Goal: Task Accomplishment & Management: Use online tool/utility

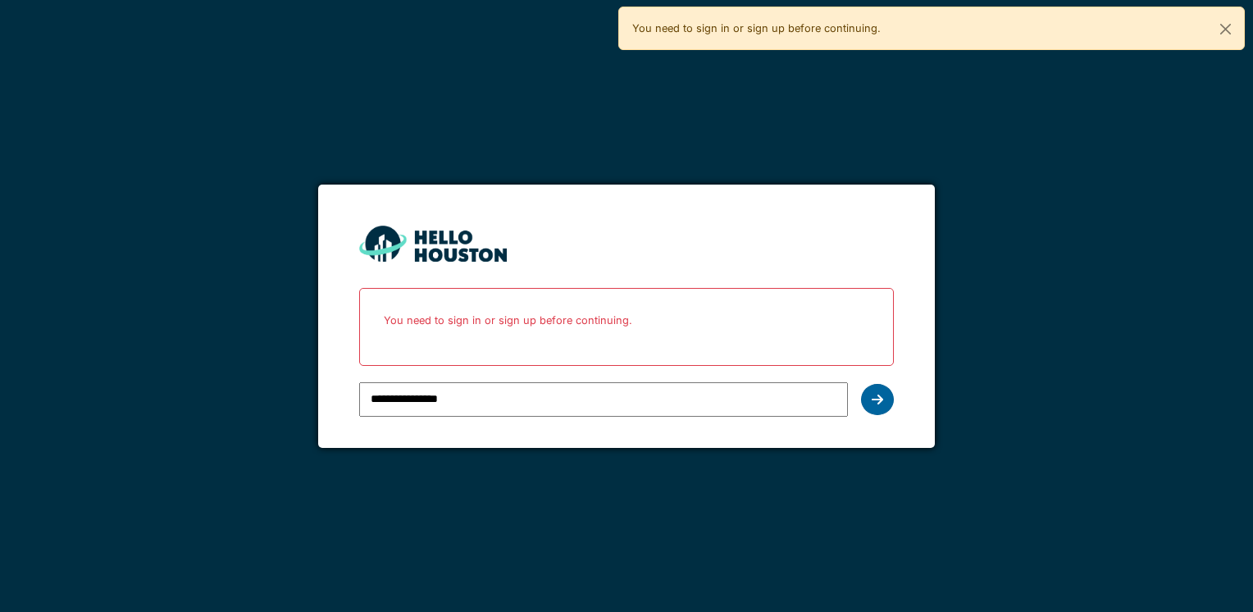
drag, startPoint x: 0, startPoint y: 0, endPoint x: 877, endPoint y: 397, distance: 962.6
click at [877, 397] on icon at bounding box center [877, 399] width 11 height 13
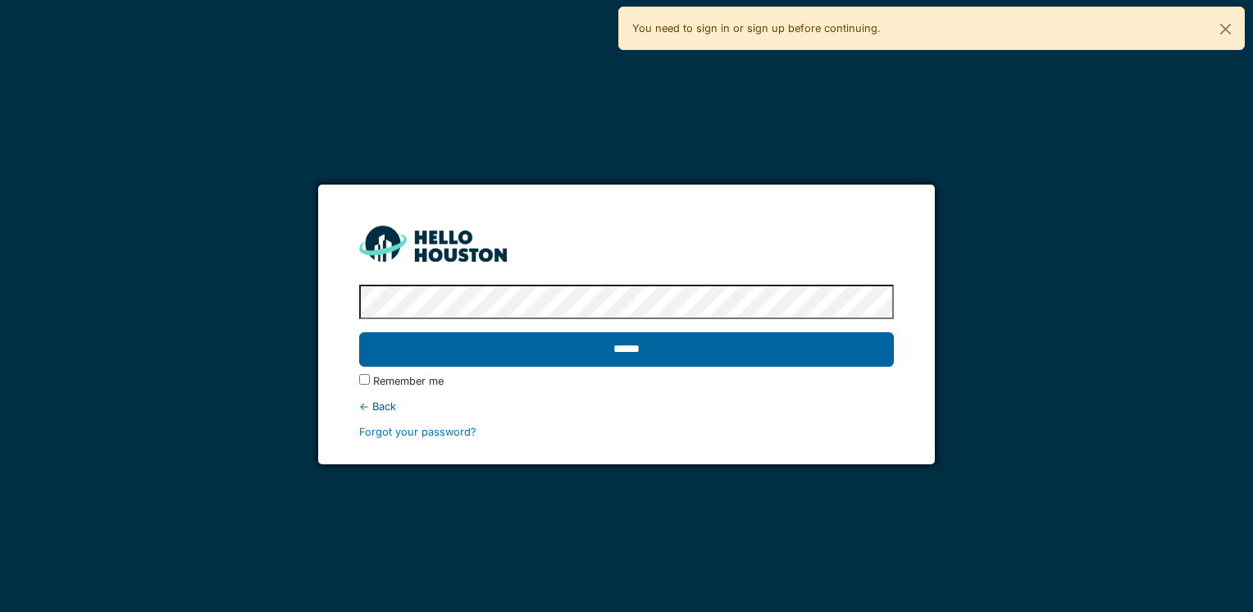
click at [705, 353] on input "******" at bounding box center [626, 349] width 534 height 34
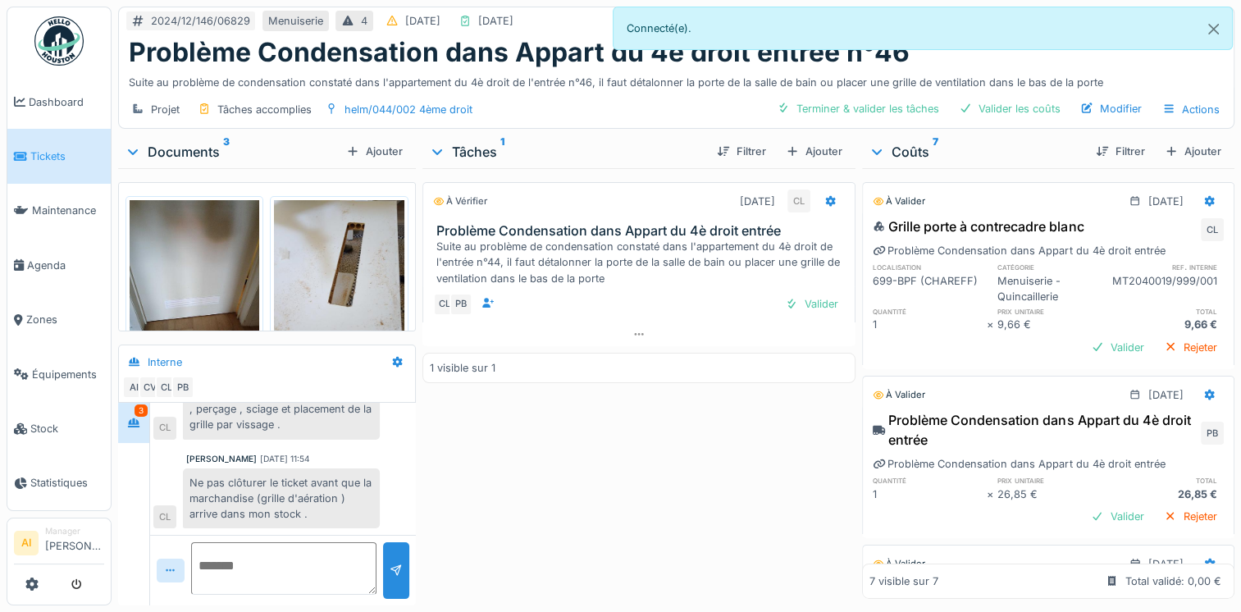
scroll to position [240, 0]
click at [211, 250] on img at bounding box center [195, 286] width 130 height 173
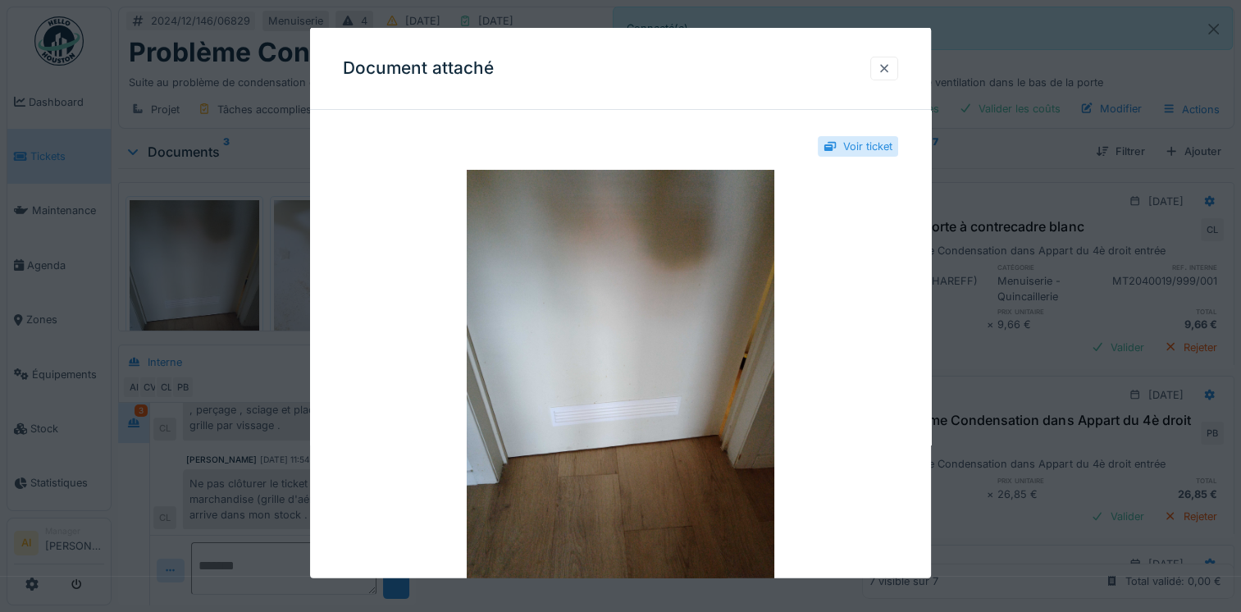
click at [897, 68] on div at bounding box center [884, 68] width 28 height 24
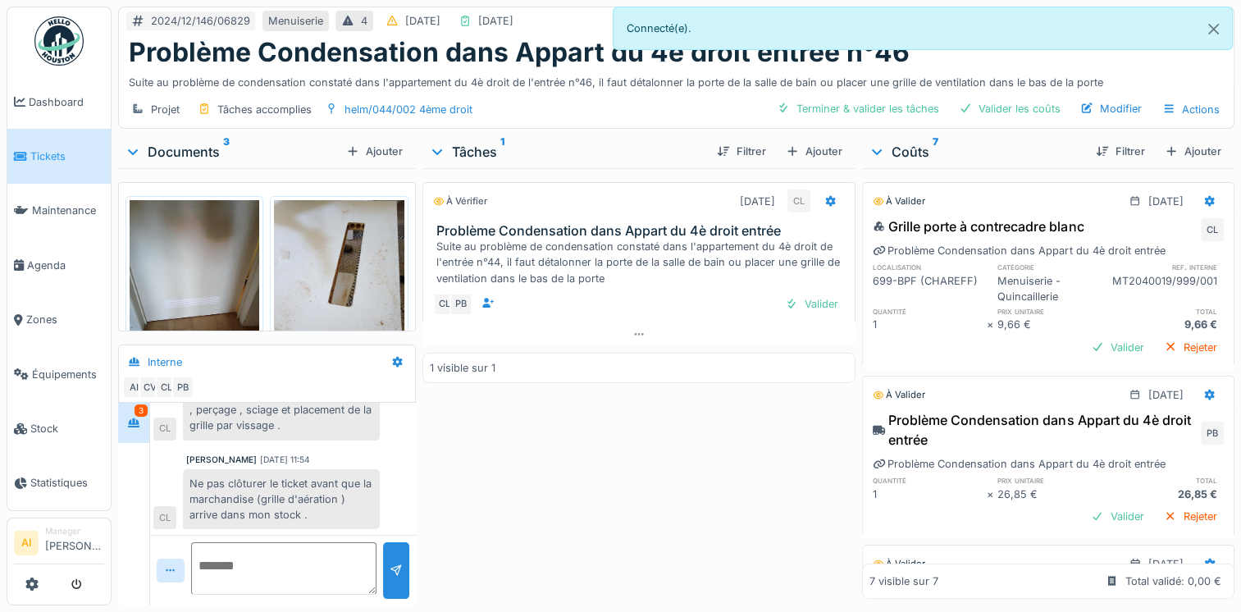
click at [329, 238] on img at bounding box center [339, 286] width 130 height 173
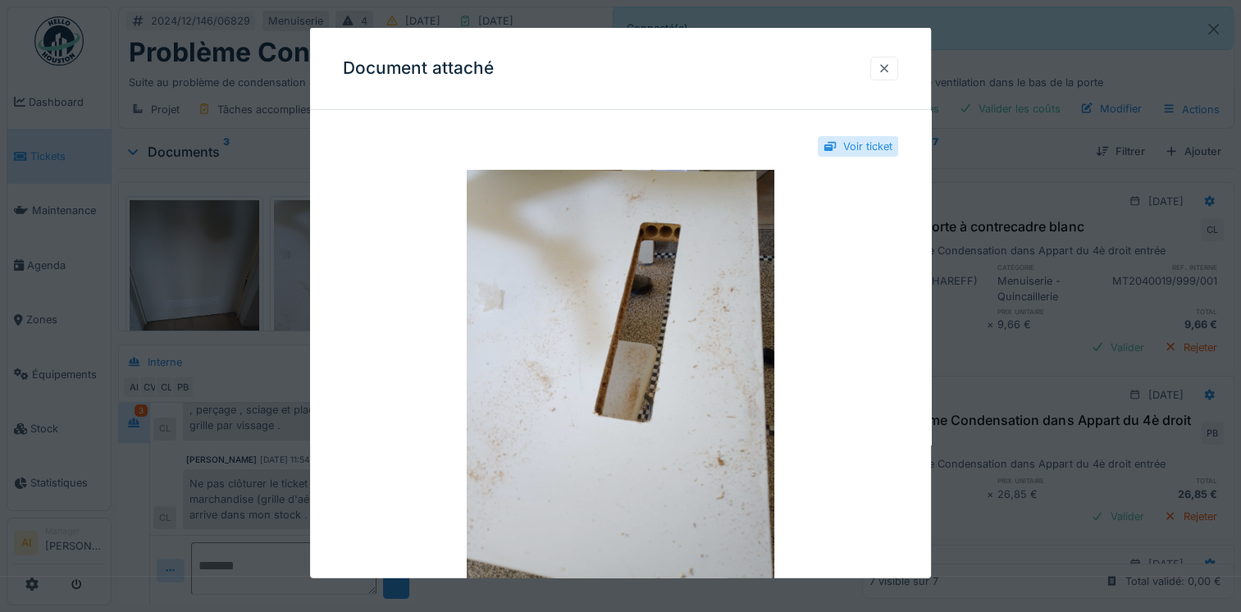
click at [886, 67] on div at bounding box center [884, 68] width 13 height 16
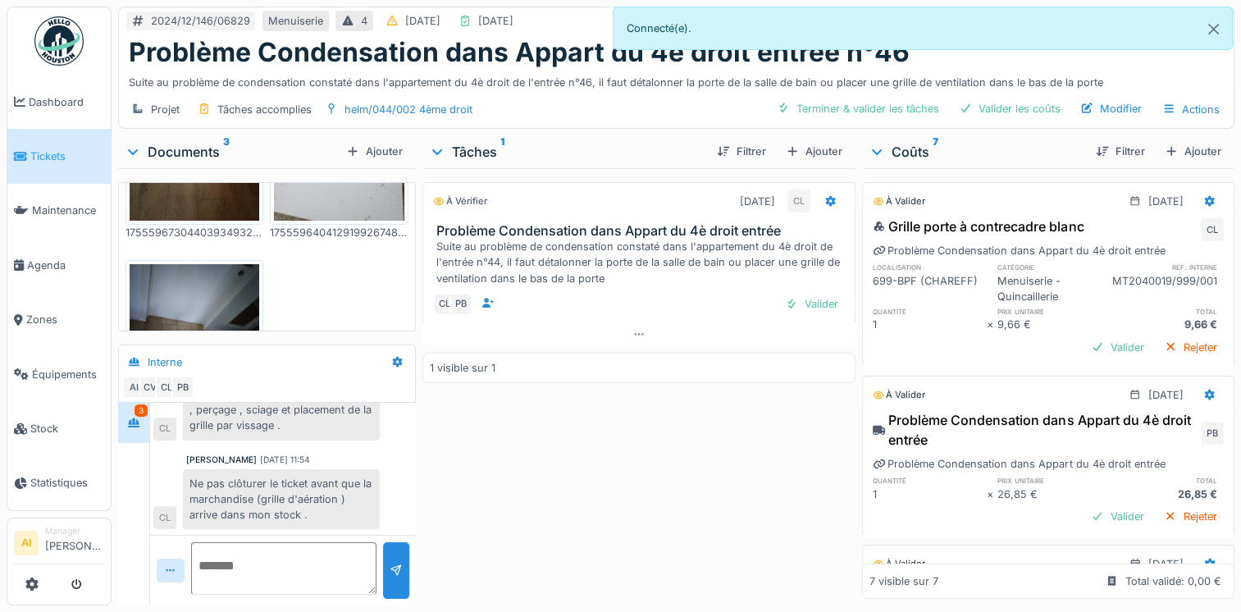
scroll to position [199, 0]
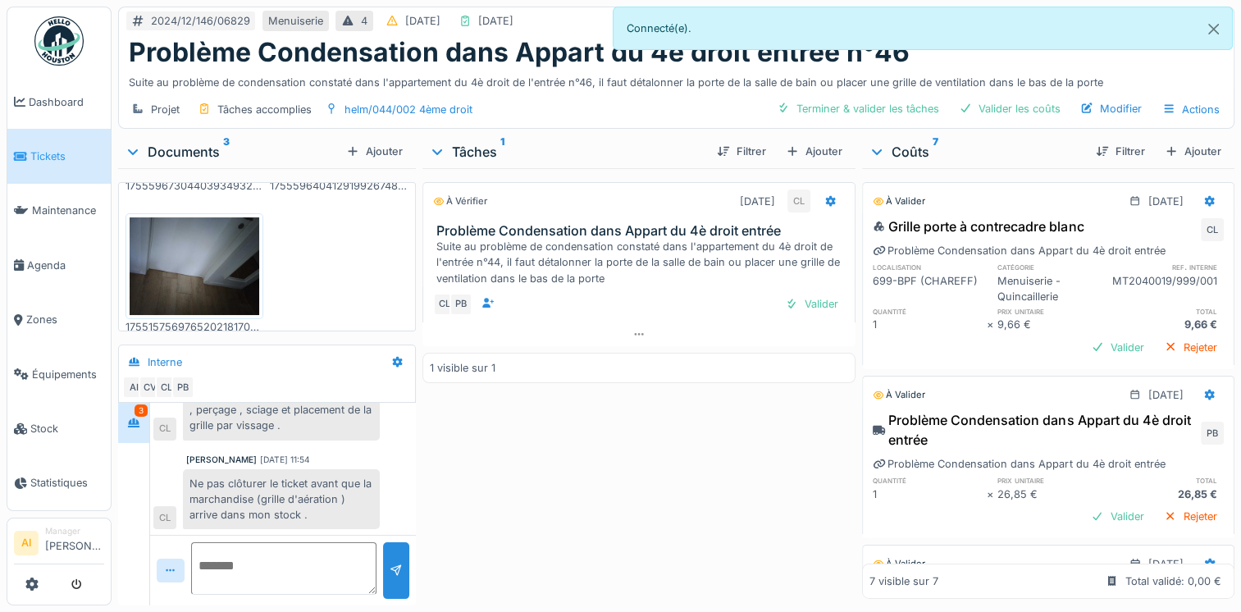
click at [220, 264] on img at bounding box center [195, 266] width 130 height 98
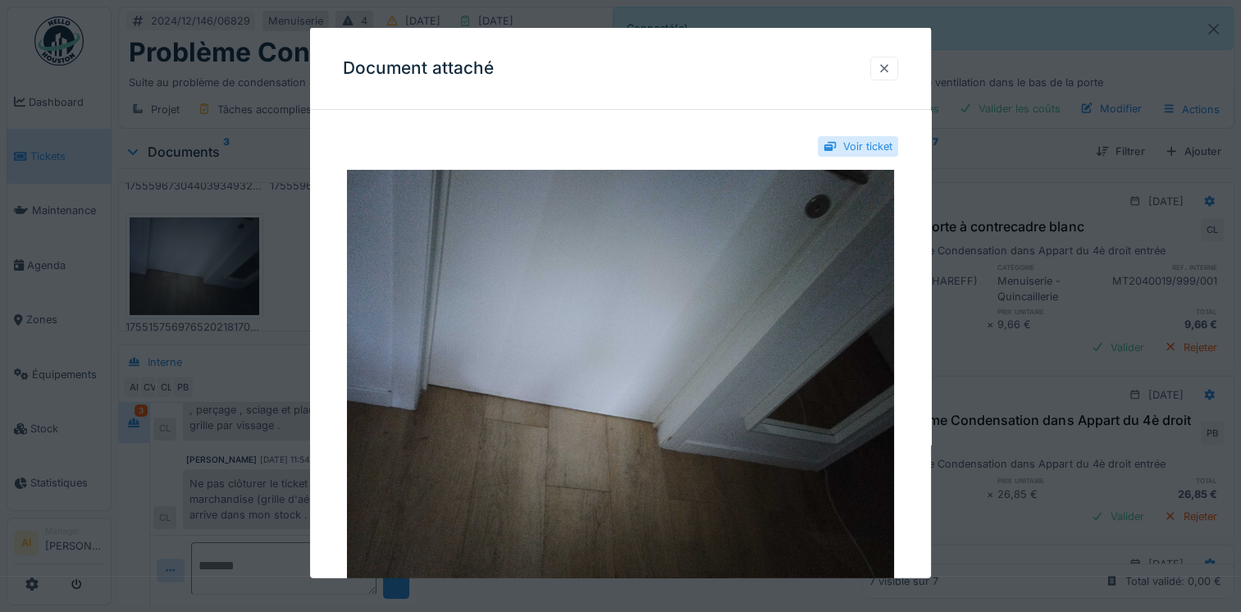
click at [891, 74] on div at bounding box center [884, 68] width 13 height 16
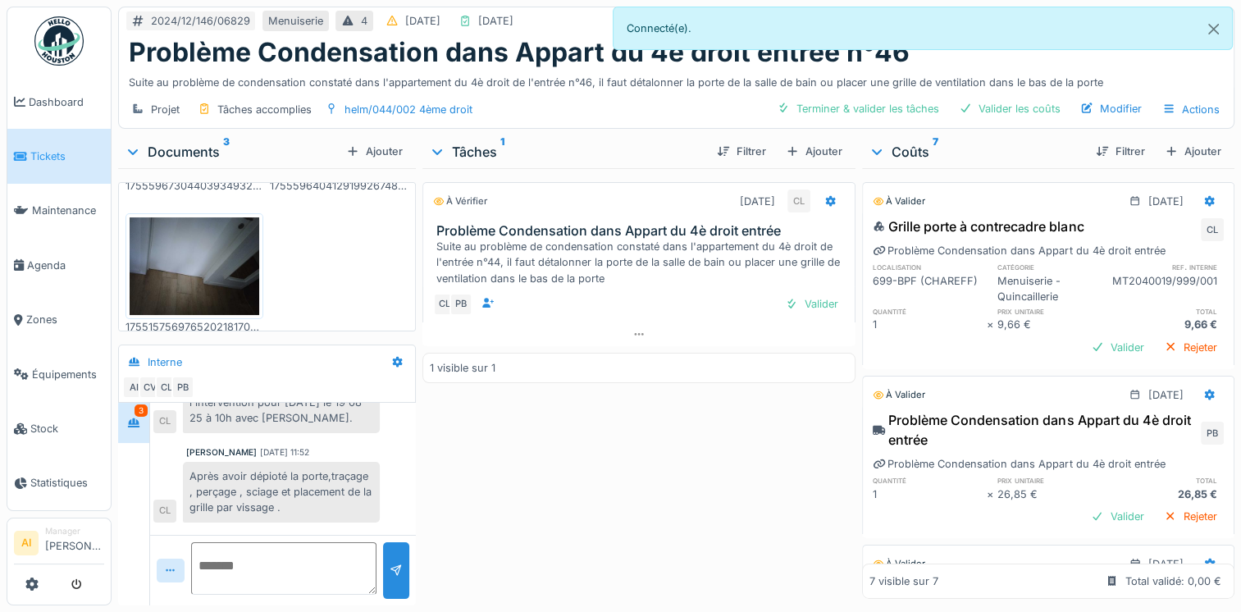
scroll to position [240, 0]
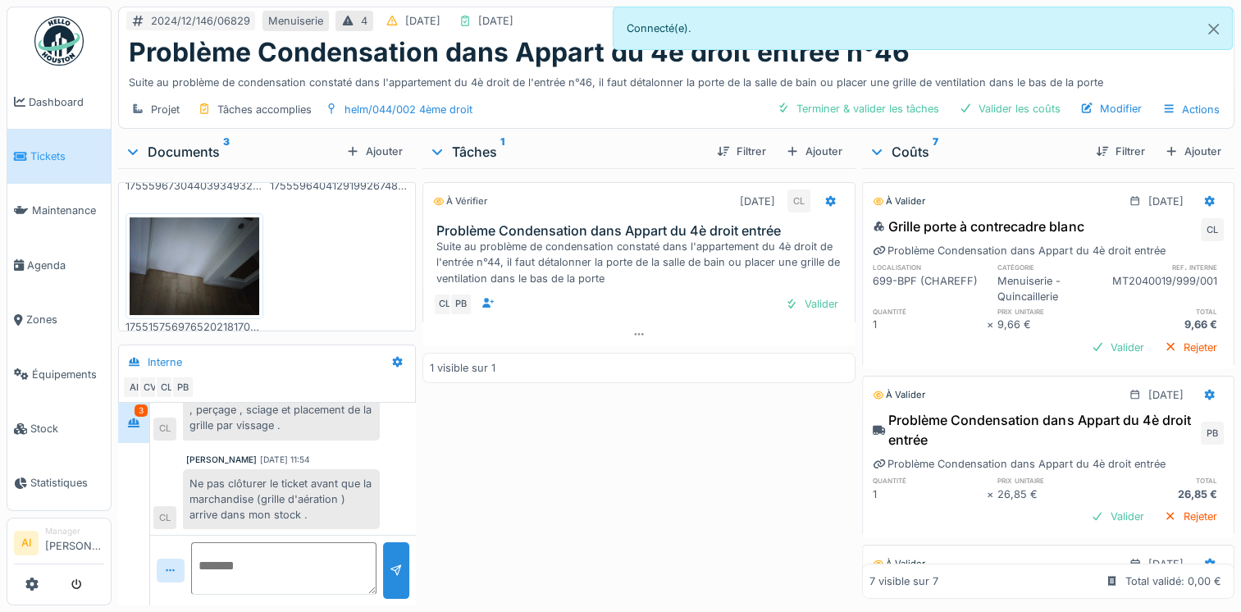
click at [755, 449] on div "À vérifier 19/08/2025 CL Problème Condensation dans Appart du 4è droit entrée S…" at bounding box center [638, 383] width 433 height 431
click at [1084, 505] on div "Valider" at bounding box center [1117, 516] width 66 height 22
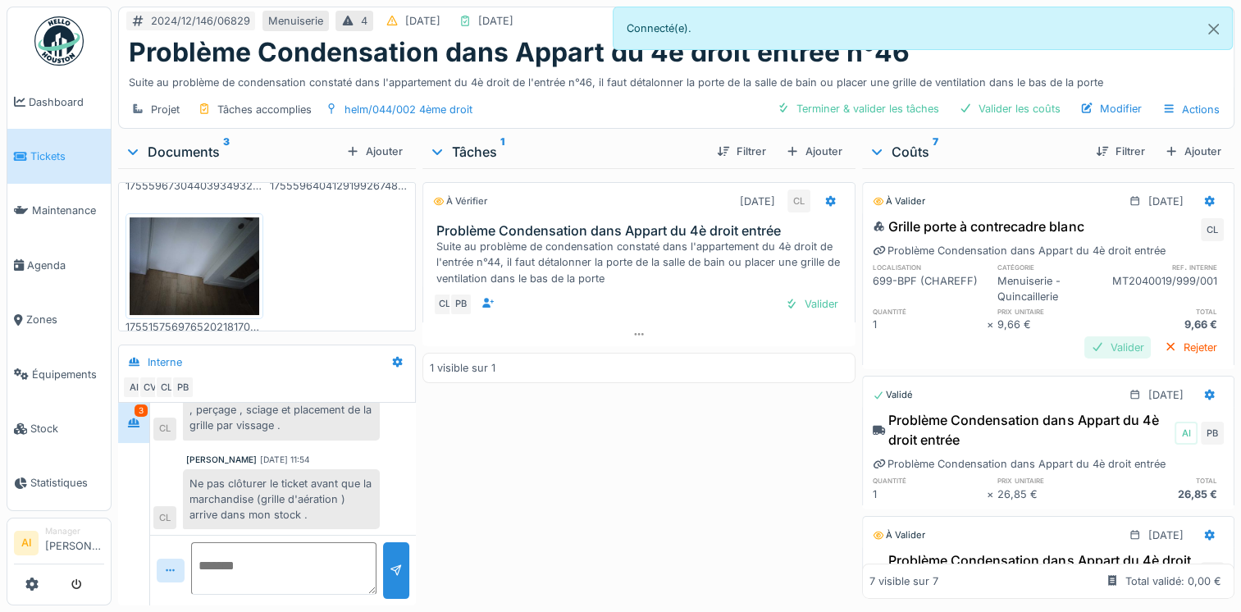
click at [1084, 336] on div "Valider" at bounding box center [1117, 347] width 66 height 22
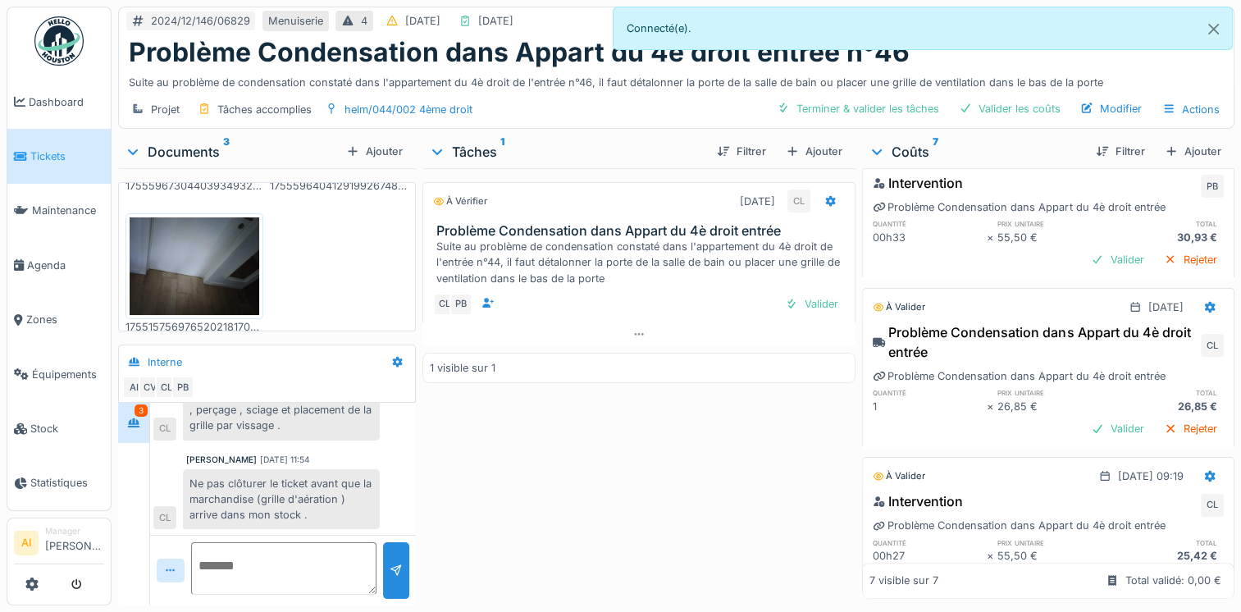
scroll to position [728, 0]
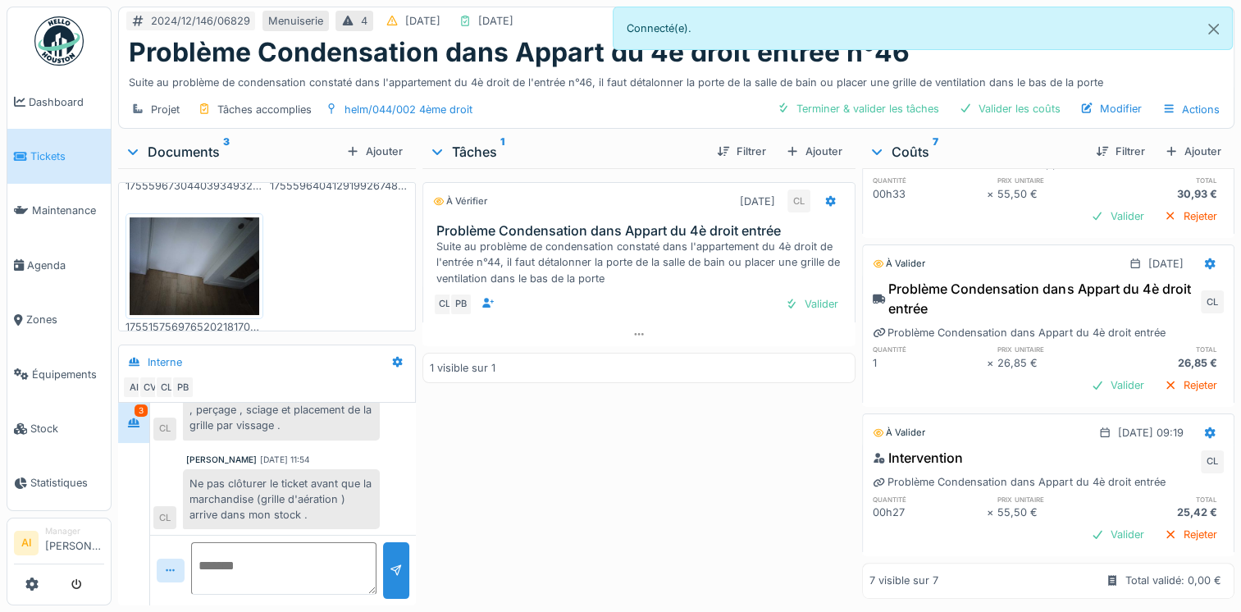
click at [1092, 523] on div "Valider" at bounding box center [1117, 534] width 66 height 22
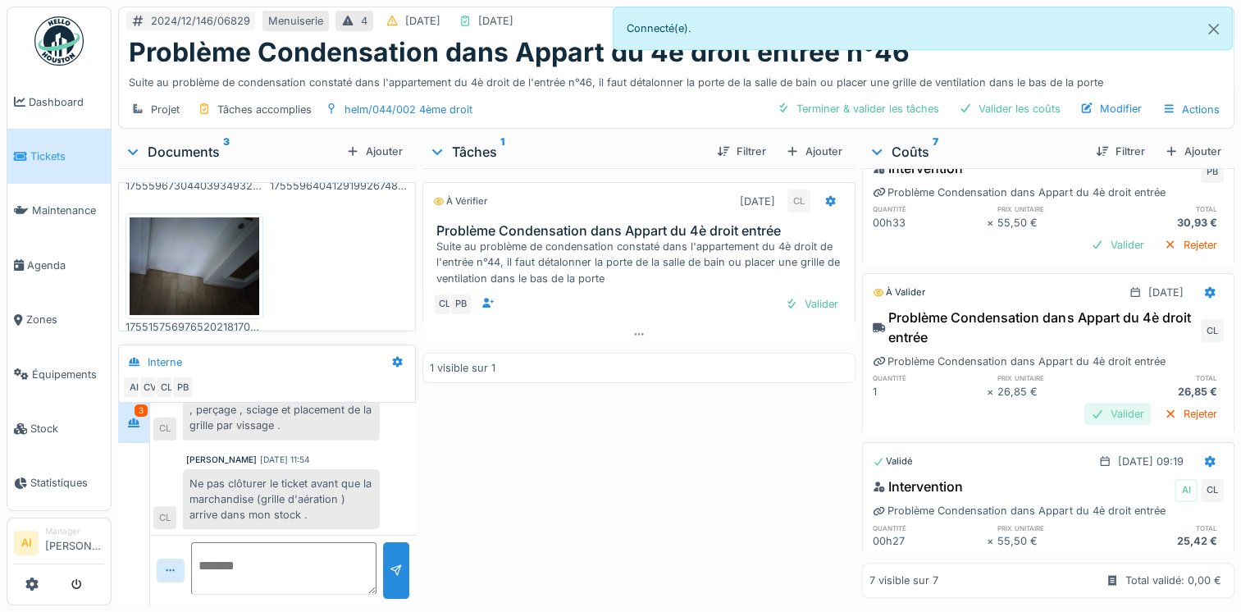
click at [1086, 403] on div "Valider" at bounding box center [1117, 414] width 66 height 22
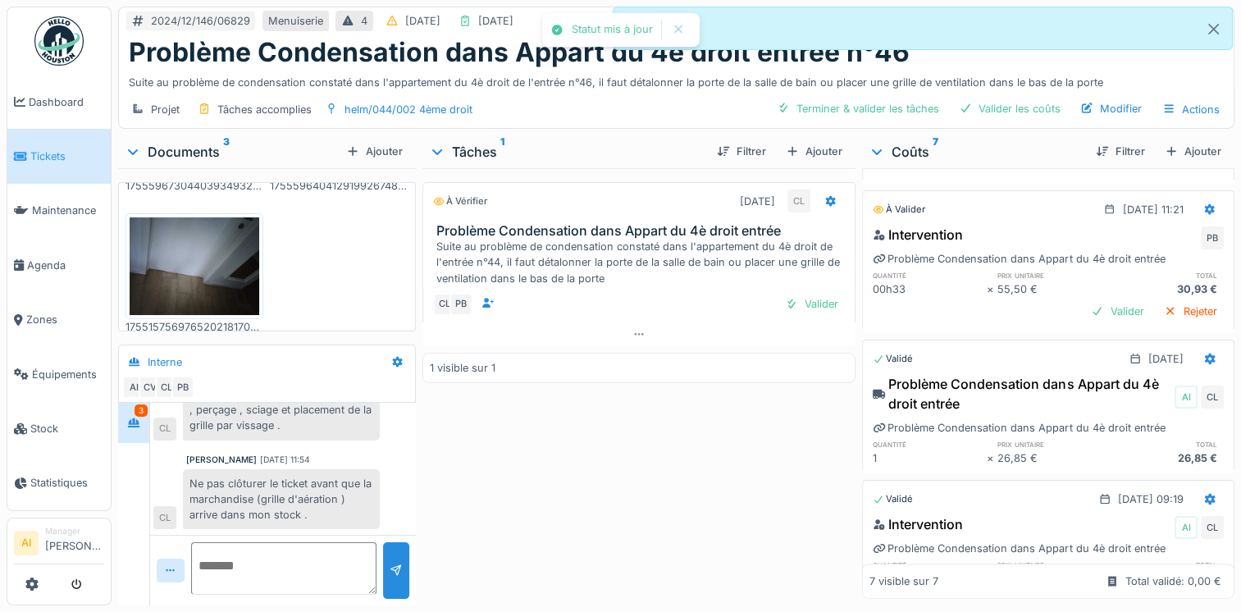
scroll to position [587, 0]
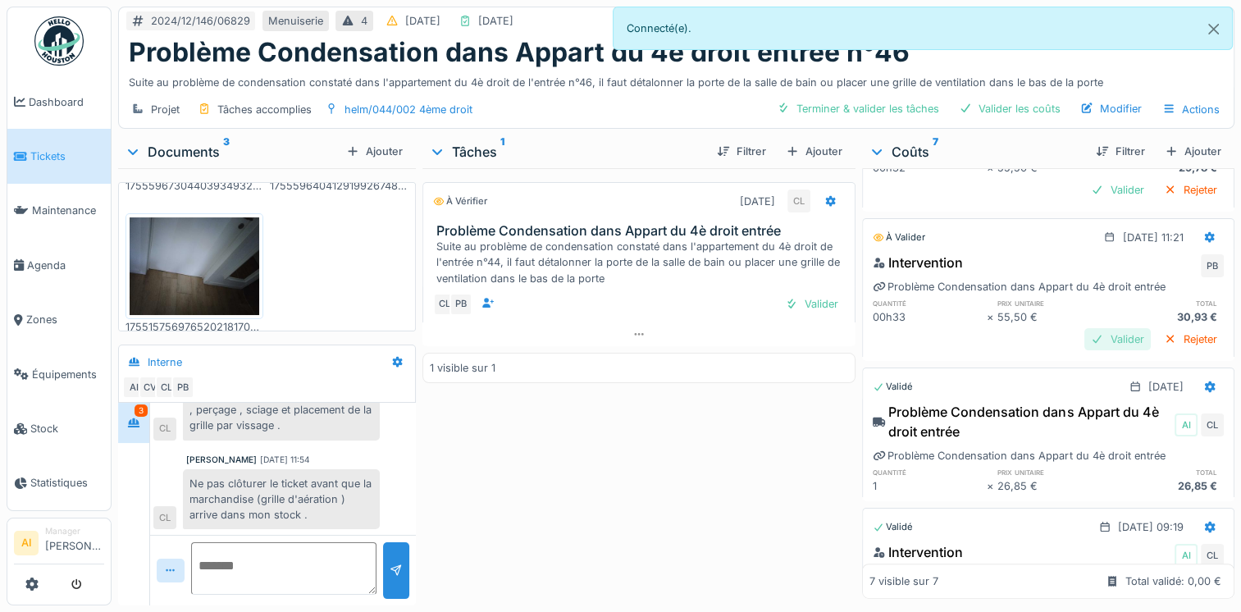
click at [1084, 328] on div "Valider" at bounding box center [1117, 339] width 66 height 22
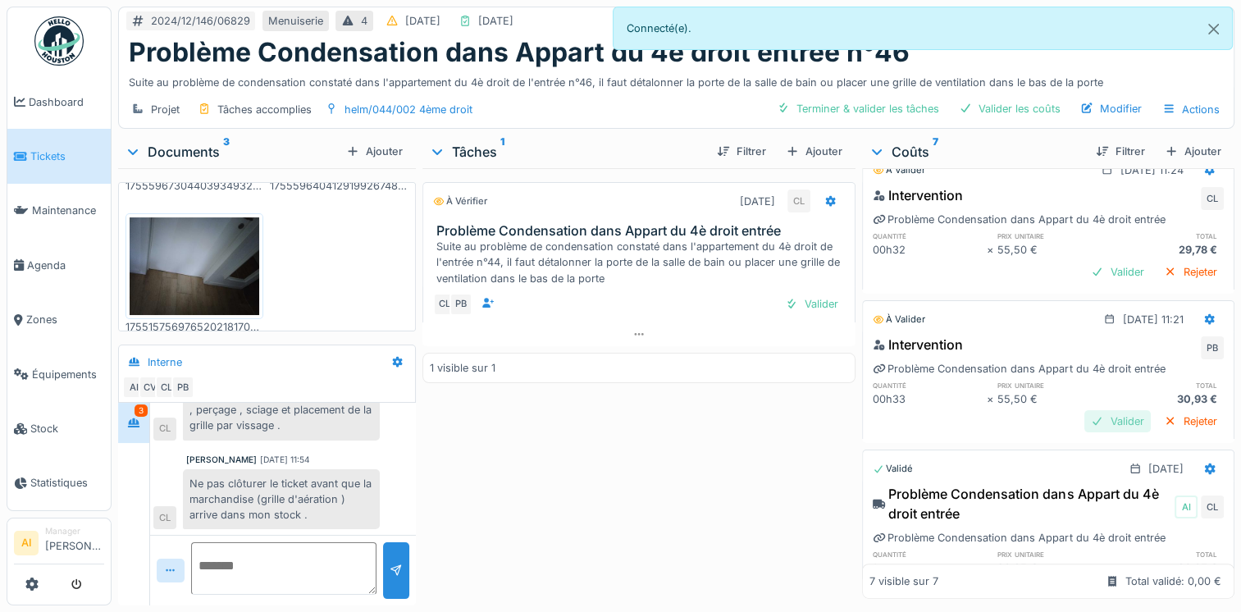
click at [1084, 410] on div "Valider" at bounding box center [1117, 421] width 66 height 22
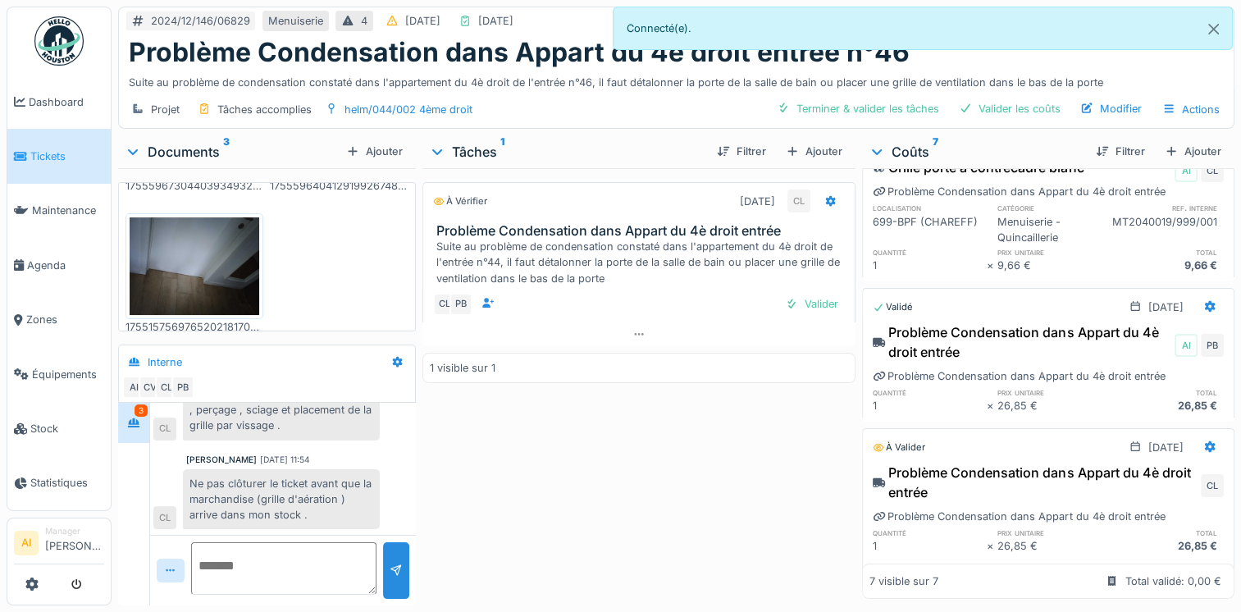
scroll to position [164, 0]
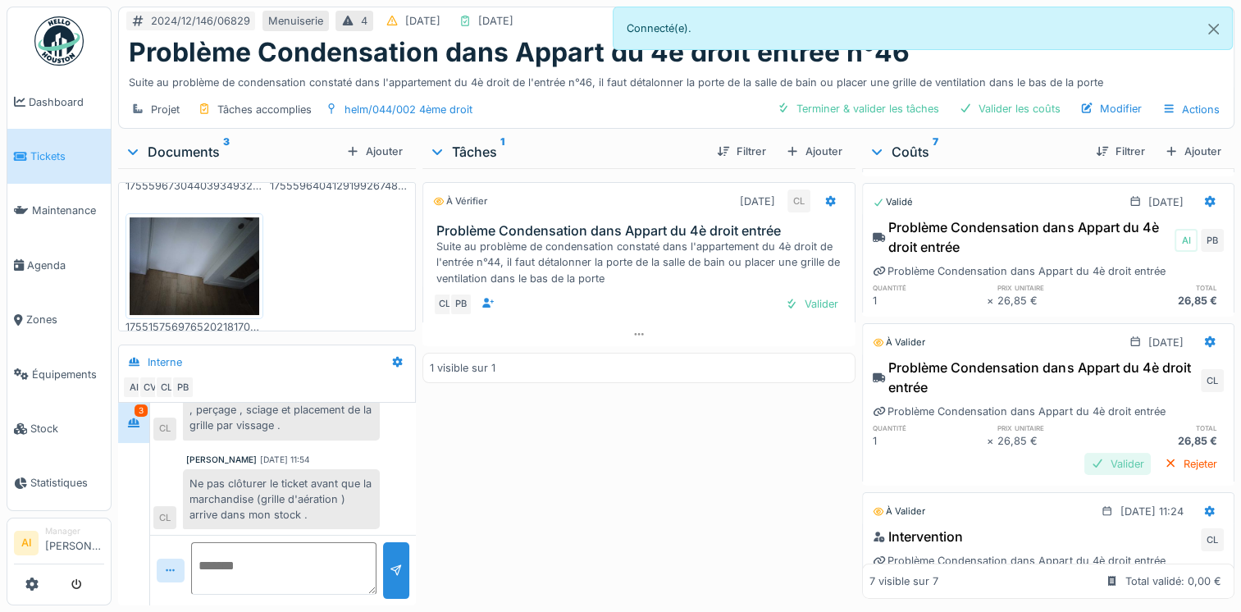
click at [1084, 454] on div "Valider" at bounding box center [1117, 464] width 66 height 22
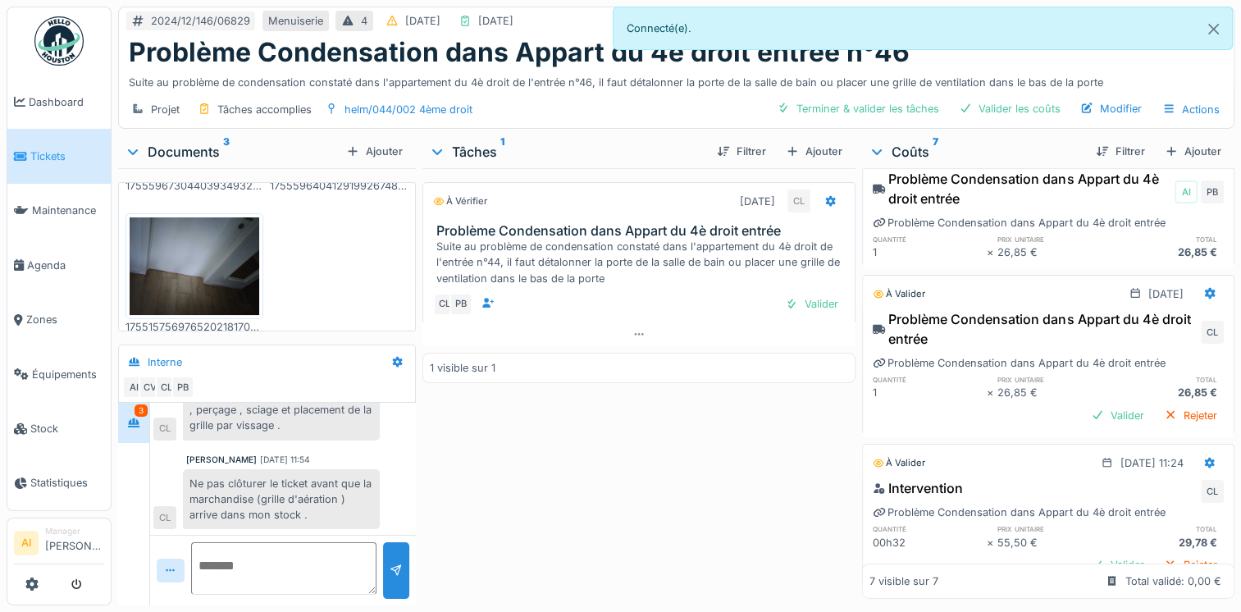
scroll to position [246, 0]
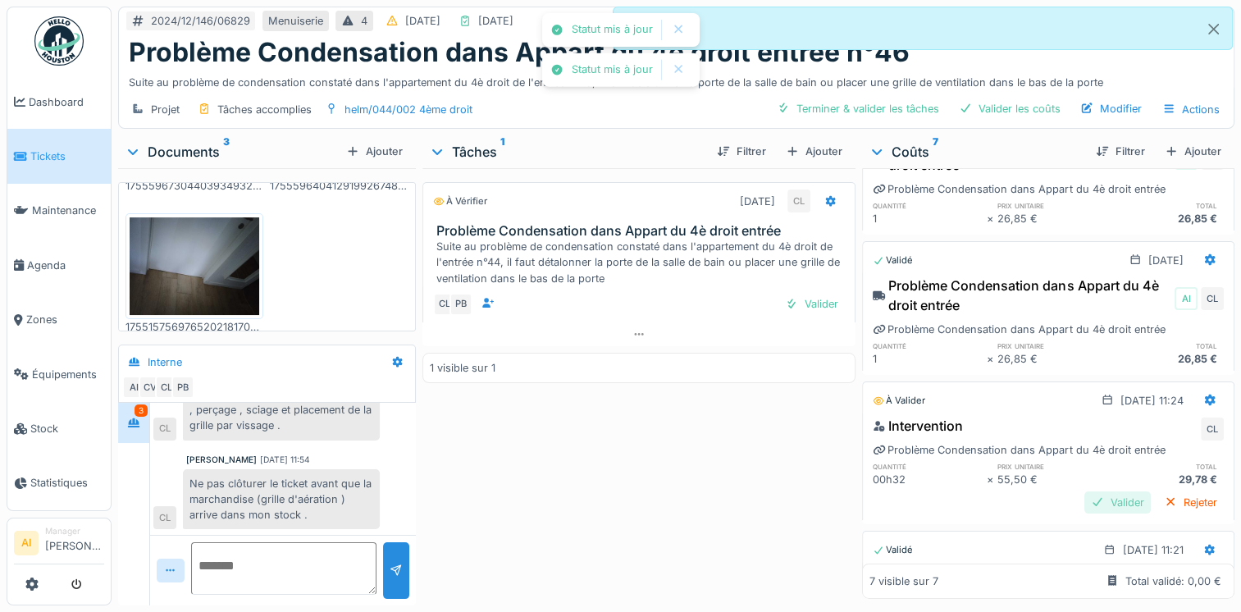
click at [1084, 491] on div "Valider" at bounding box center [1117, 502] width 66 height 22
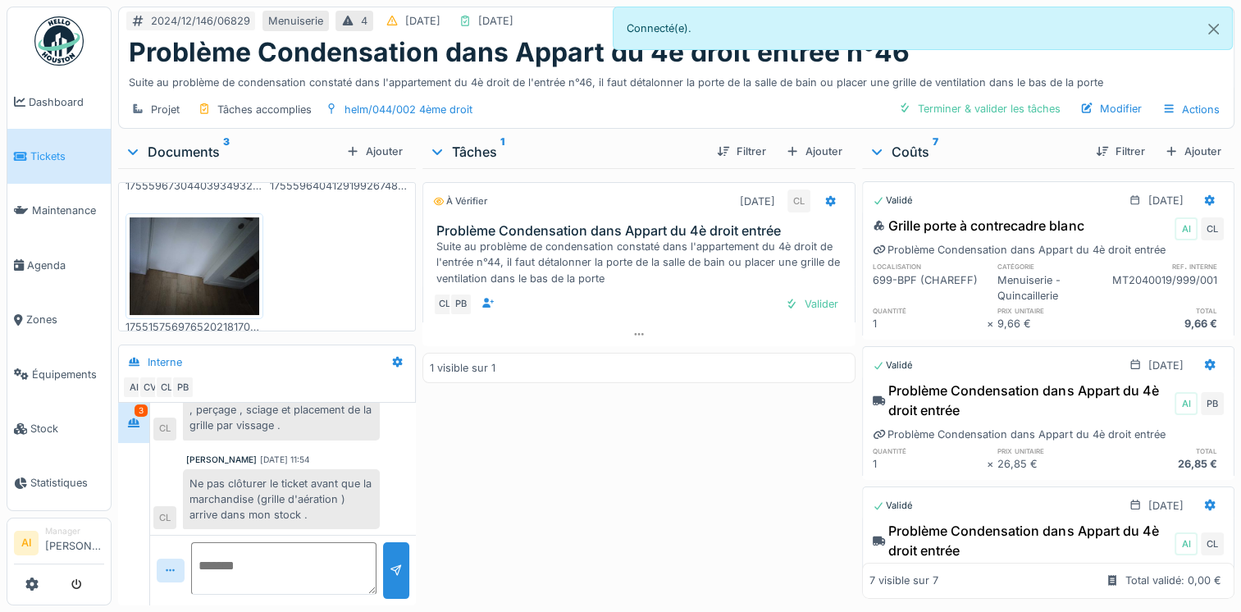
scroll to position [0, 0]
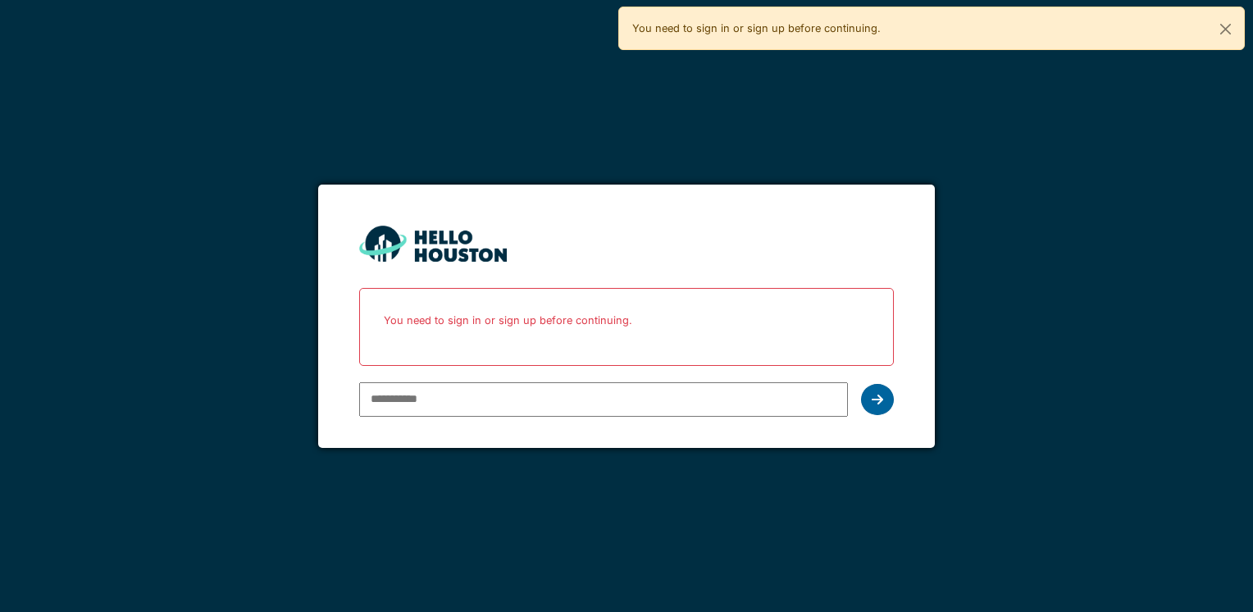
type input "**********"
click at [879, 404] on icon at bounding box center [877, 399] width 11 height 13
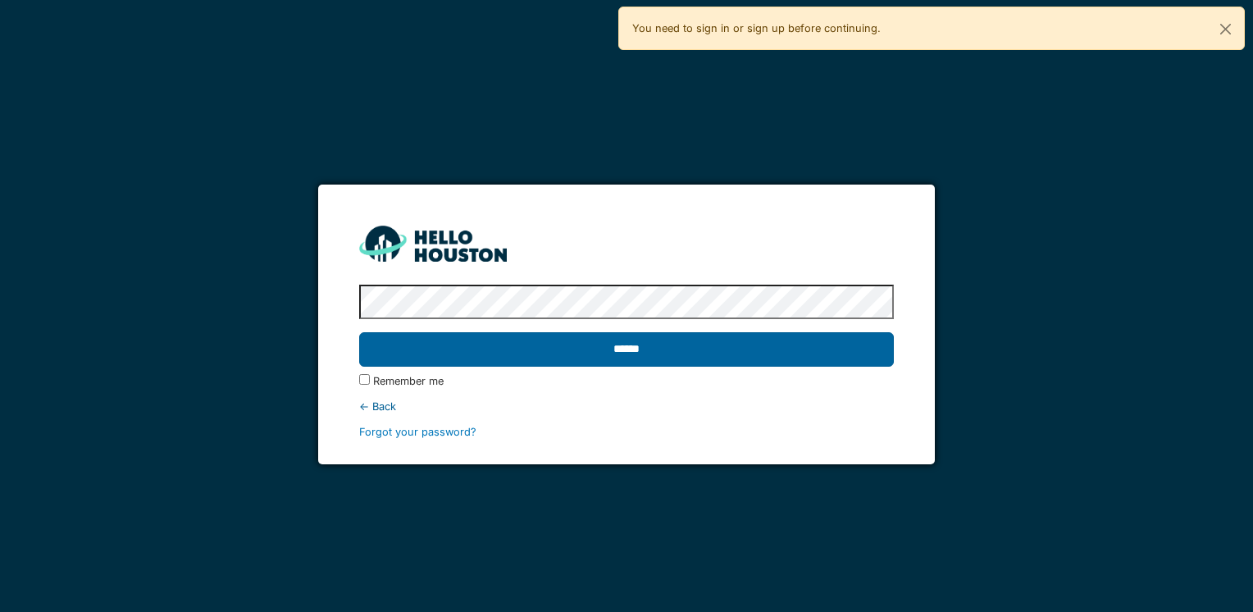
click at [814, 356] on input "******" at bounding box center [626, 349] width 534 height 34
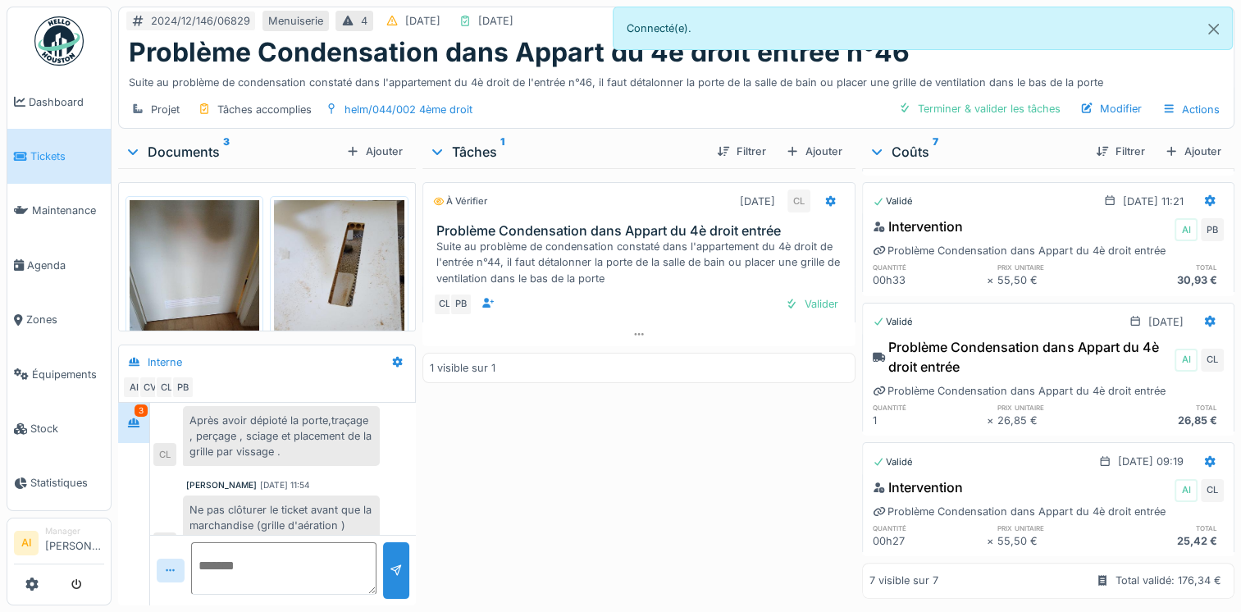
scroll to position [243, 0]
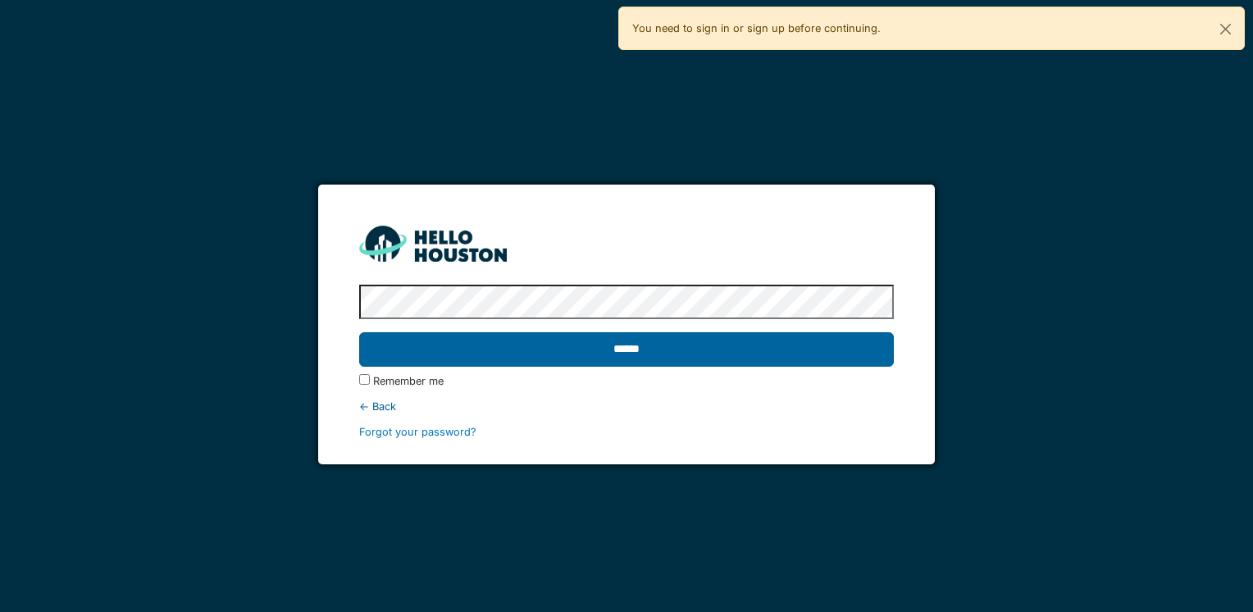
click at [678, 351] on input "******" at bounding box center [626, 349] width 534 height 34
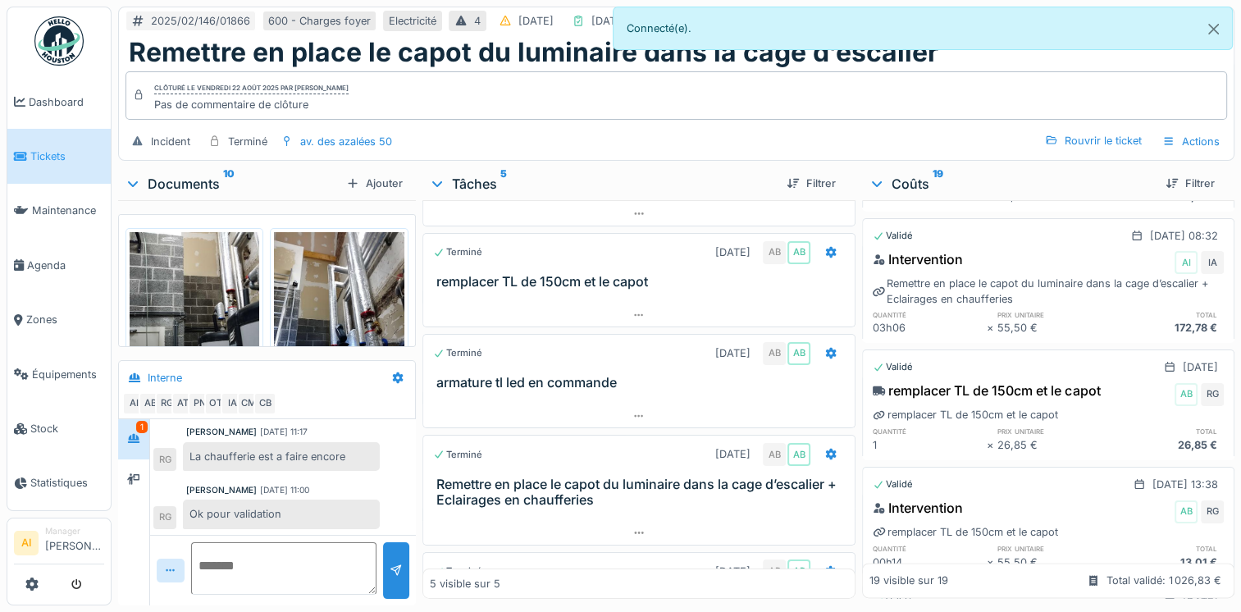
scroll to position [177, 0]
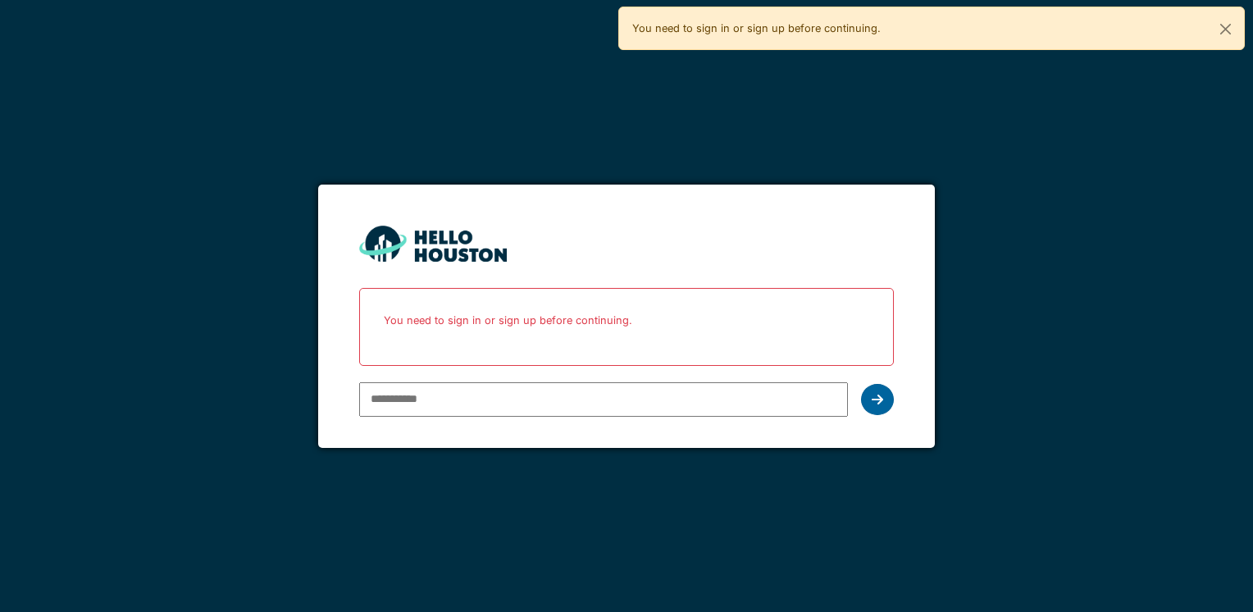
type input "**********"
click at [879, 403] on icon at bounding box center [877, 399] width 11 height 13
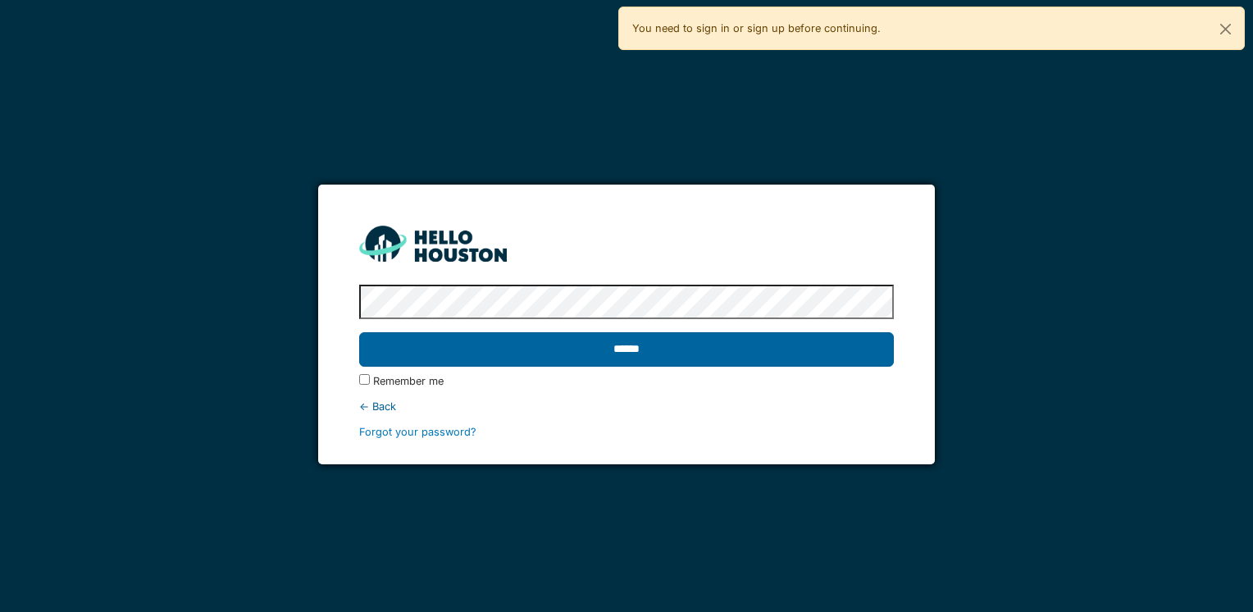
click at [688, 354] on input "******" at bounding box center [626, 349] width 534 height 34
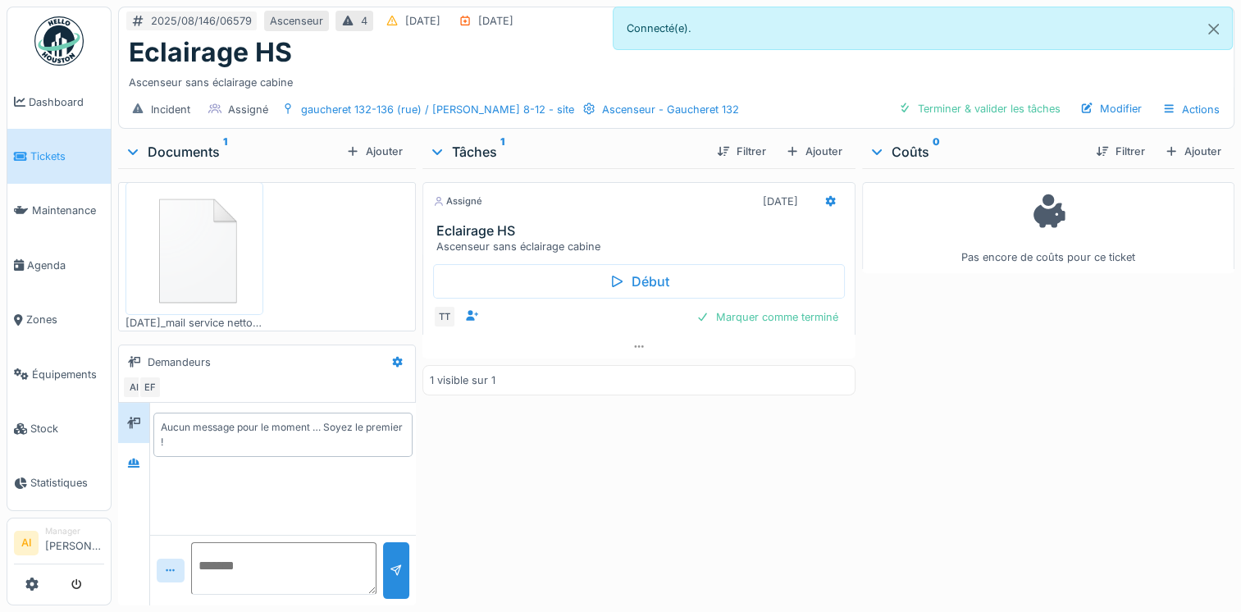
scroll to position [18, 0]
